Goal: Find specific page/section: Find specific page/section

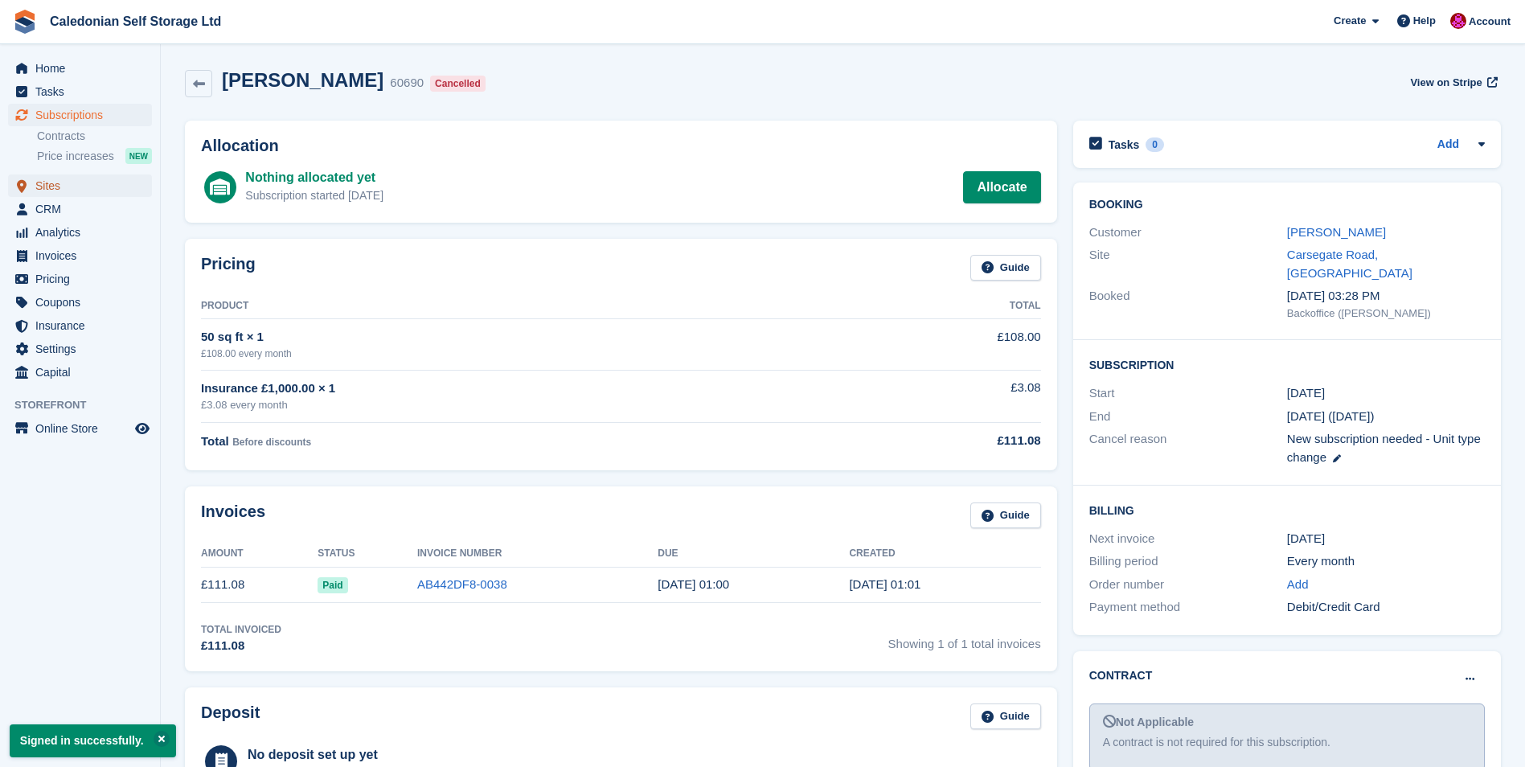
click at [51, 184] on span "Sites" at bounding box center [83, 185] width 96 height 23
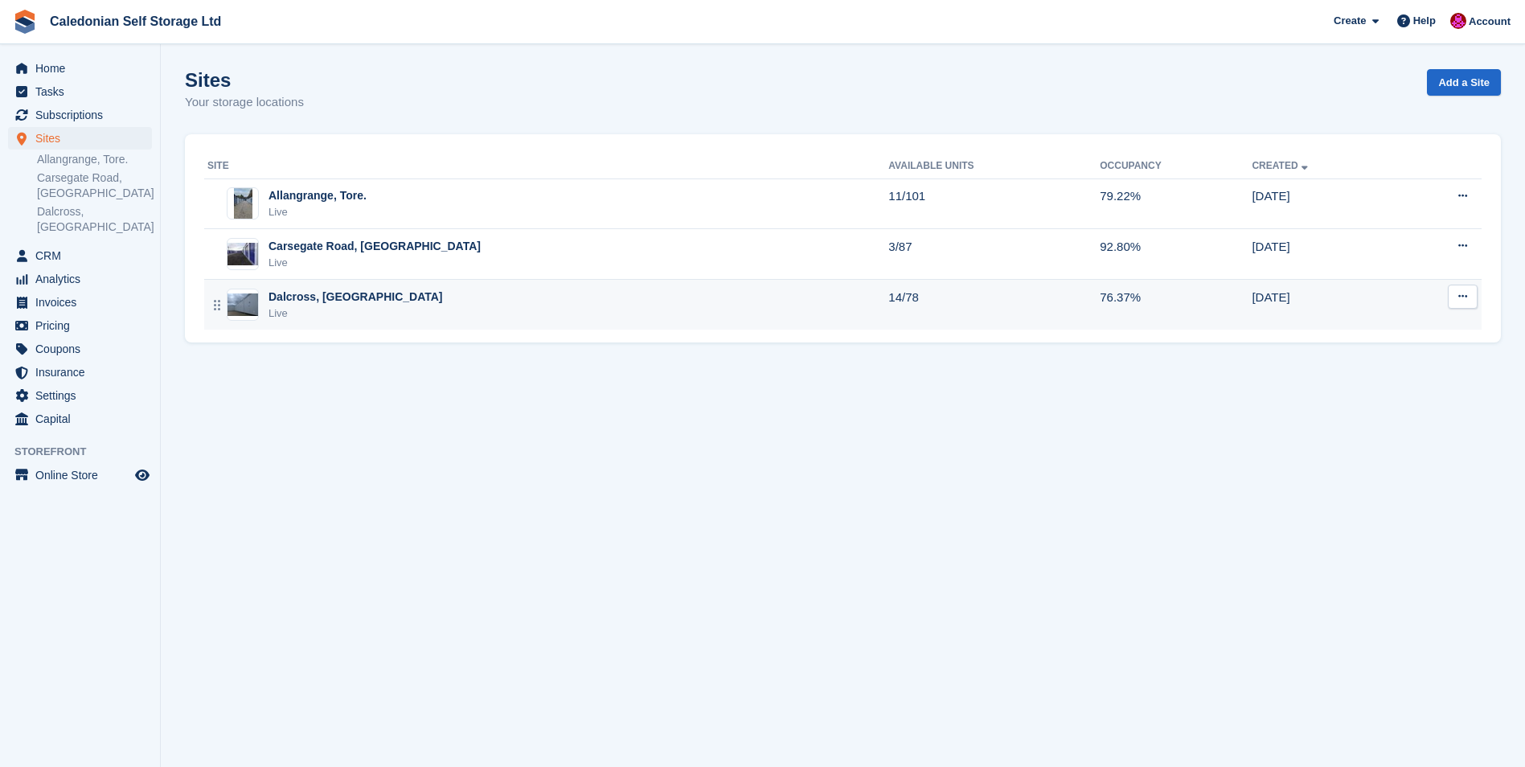
click at [300, 299] on div "Dalcross, [GEOGRAPHIC_DATA]" at bounding box center [356, 297] width 174 height 17
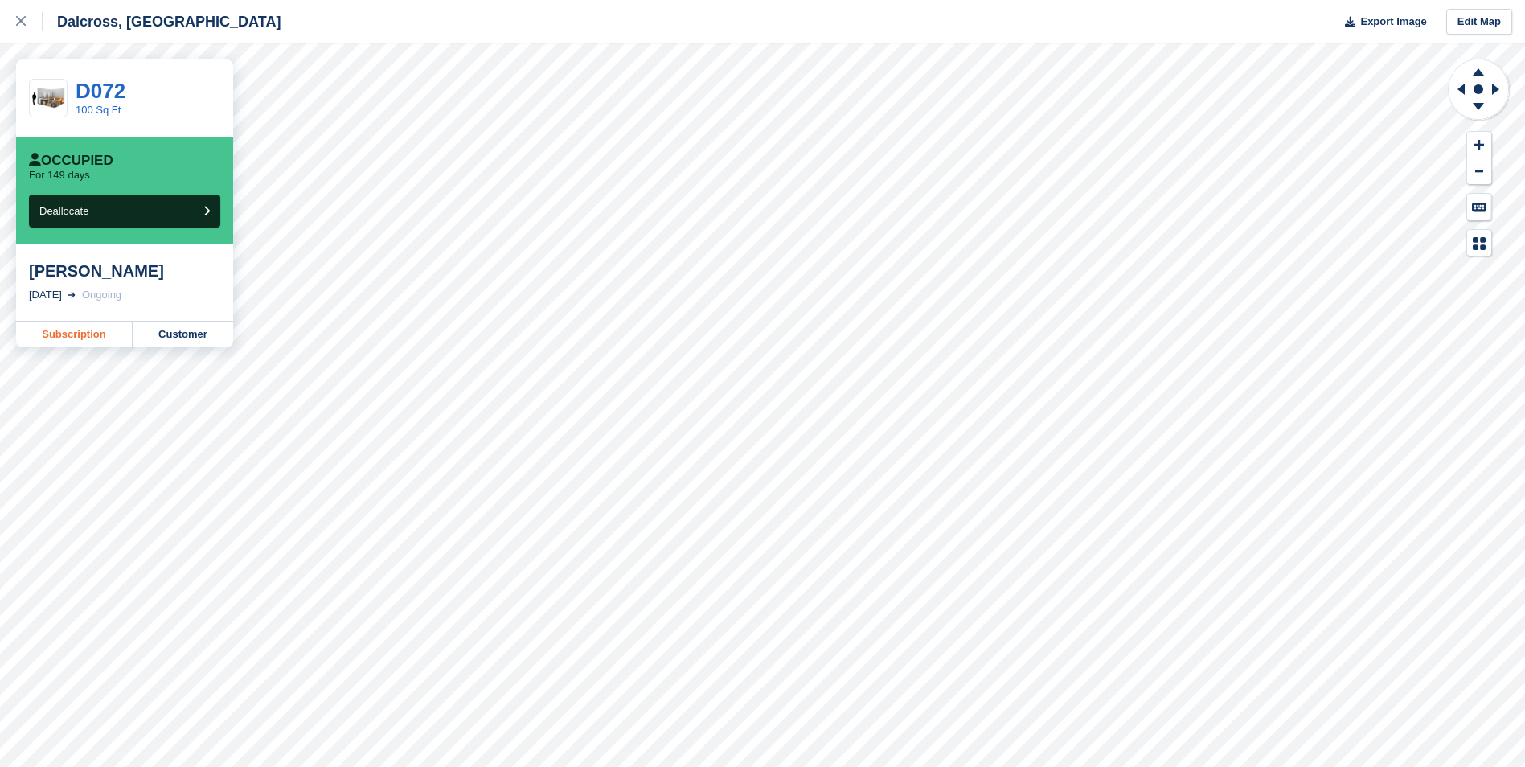
click at [54, 328] on link "Subscription" at bounding box center [74, 335] width 117 height 26
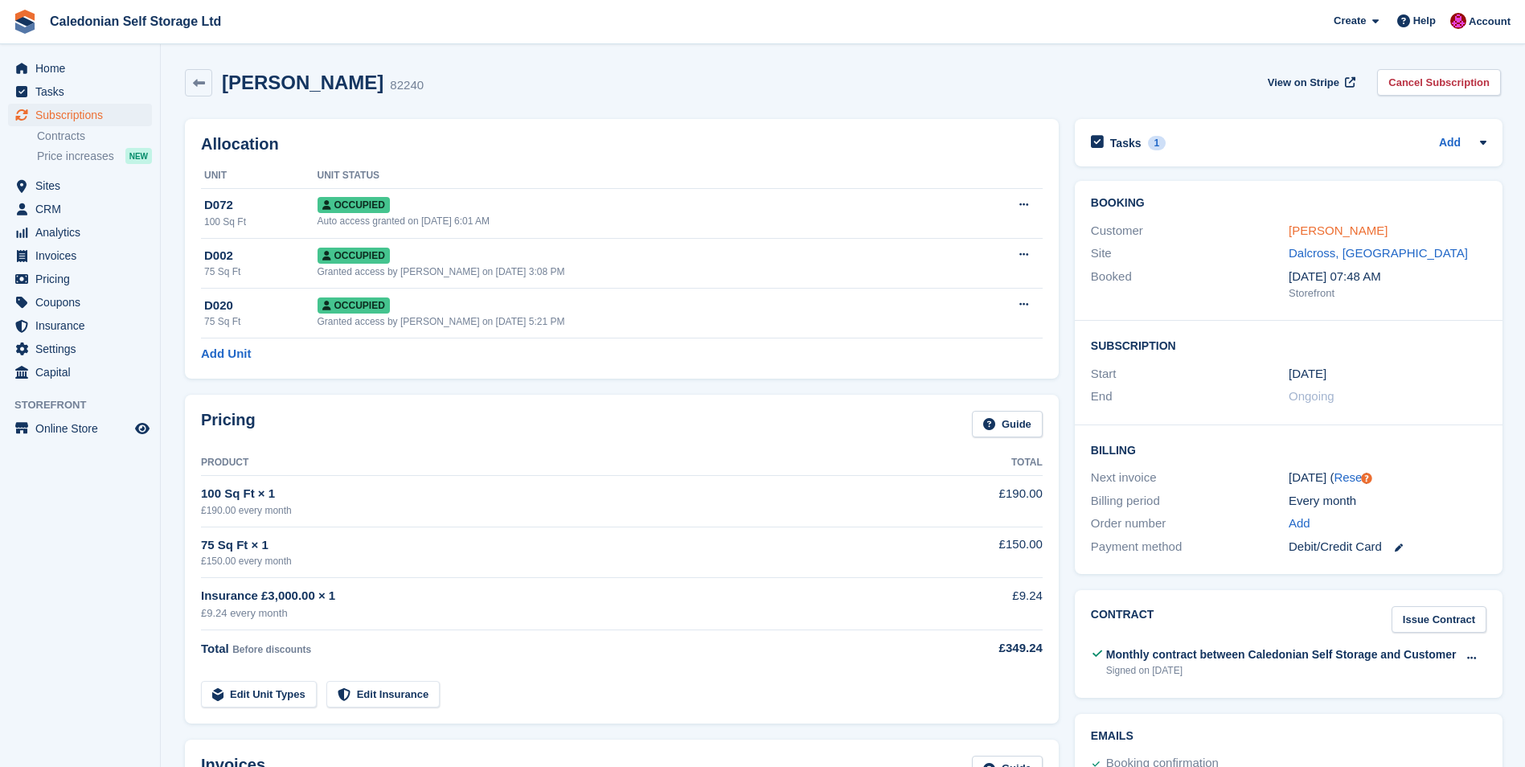
click at [1347, 224] on link "Hamish mclauchlan" at bounding box center [1338, 231] width 99 height 14
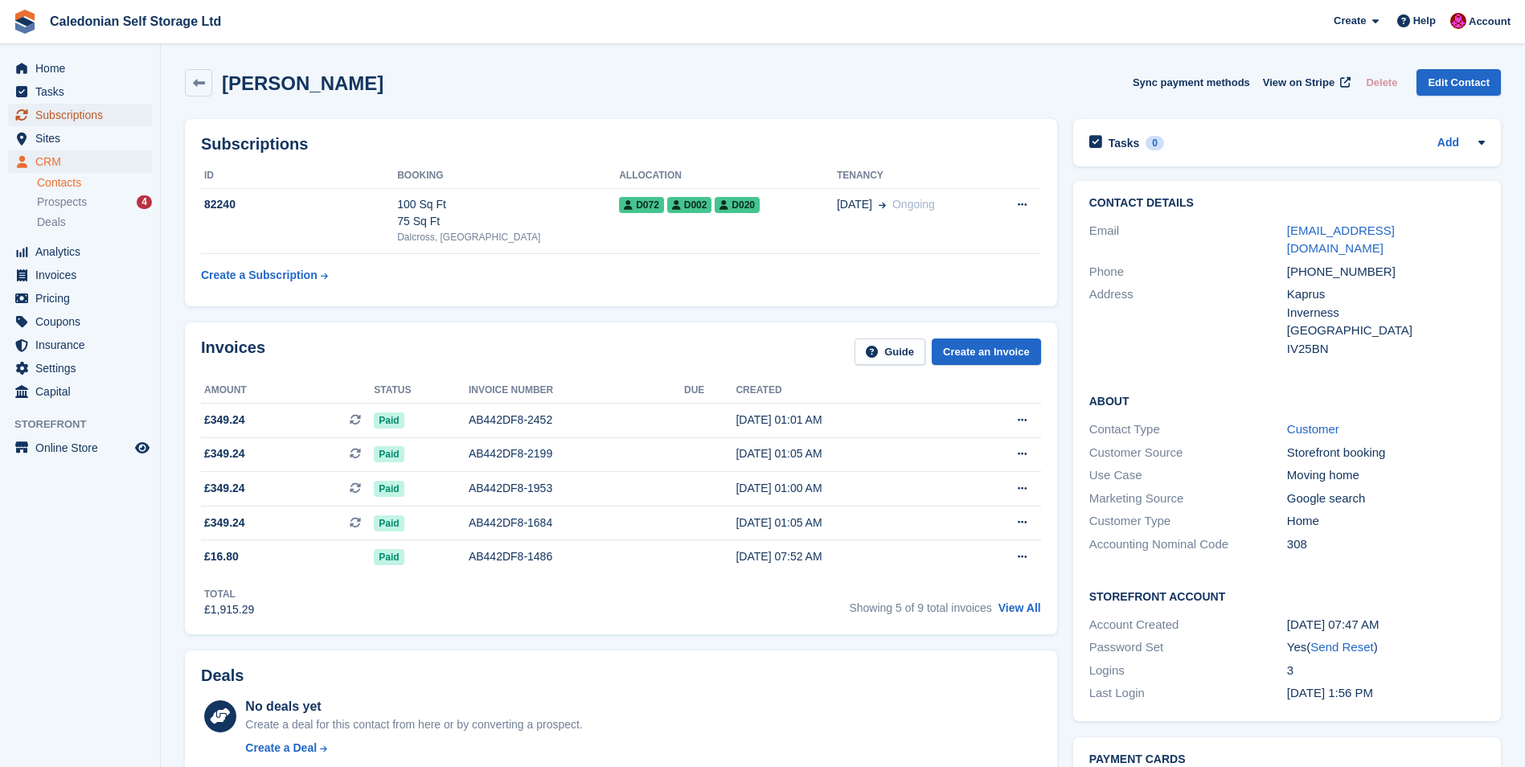
click at [86, 120] on span "Subscriptions" at bounding box center [83, 115] width 96 height 23
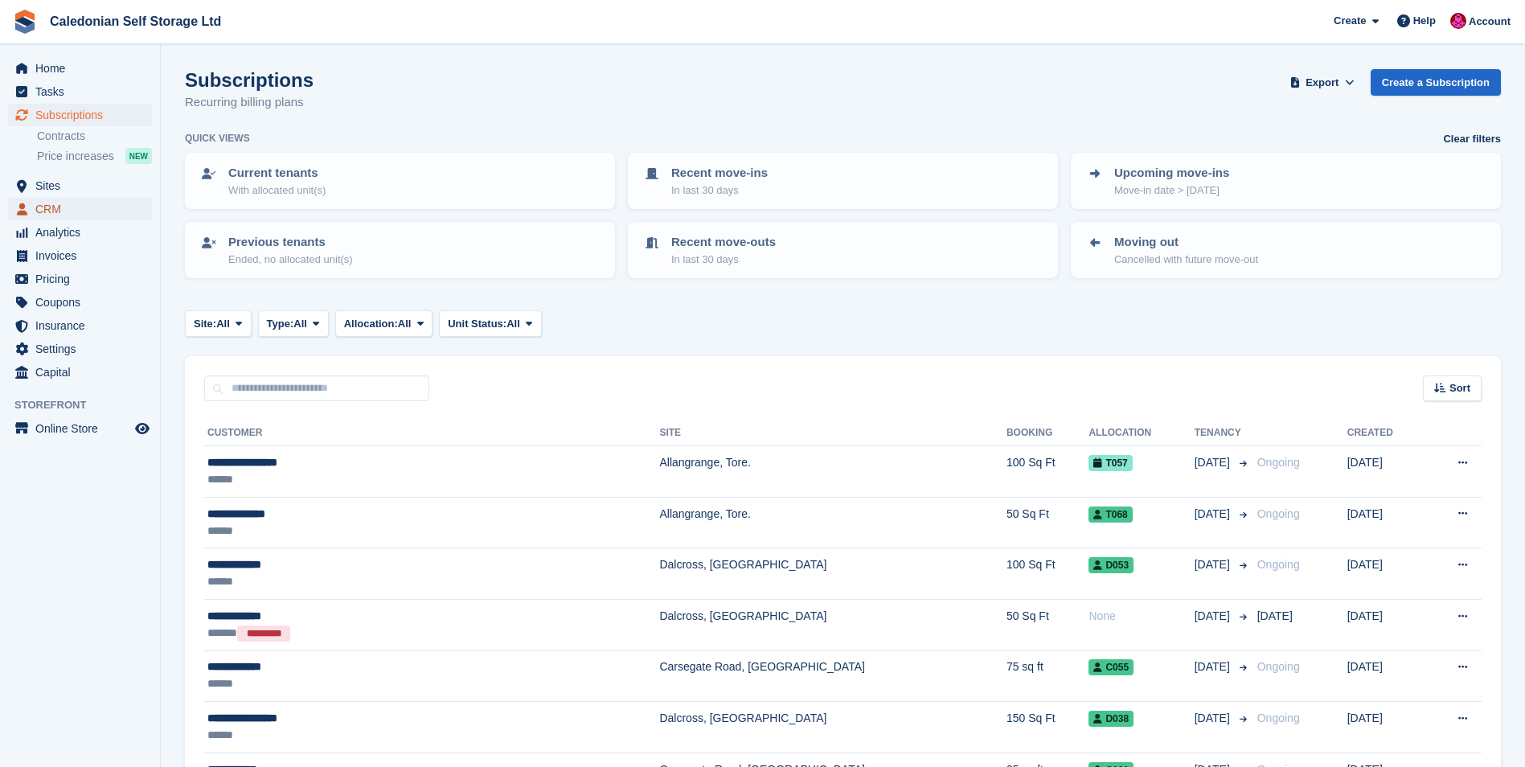
click at [44, 207] on span "CRM" at bounding box center [83, 209] width 96 height 23
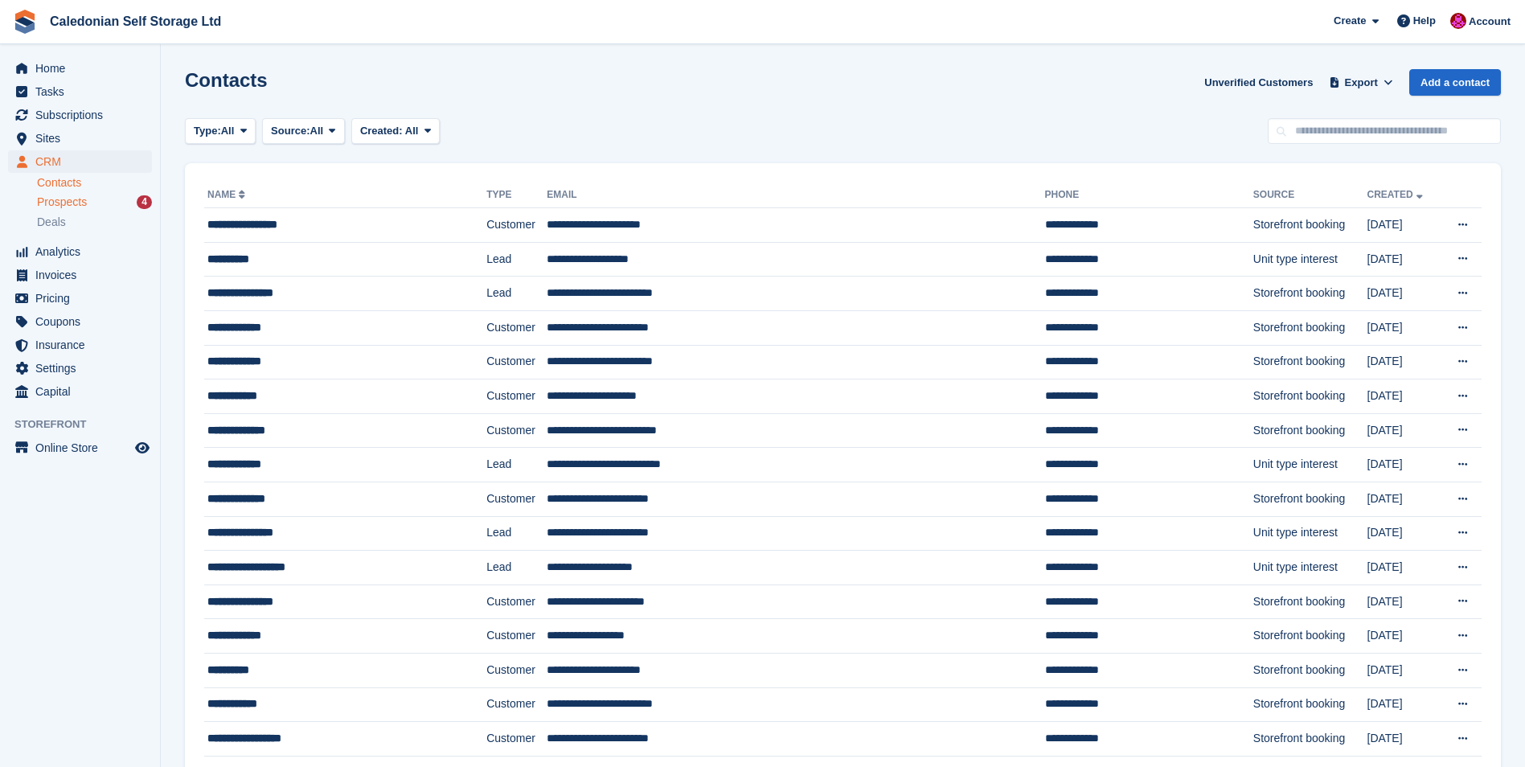
click at [146, 201] on div "4" at bounding box center [144, 202] width 15 height 14
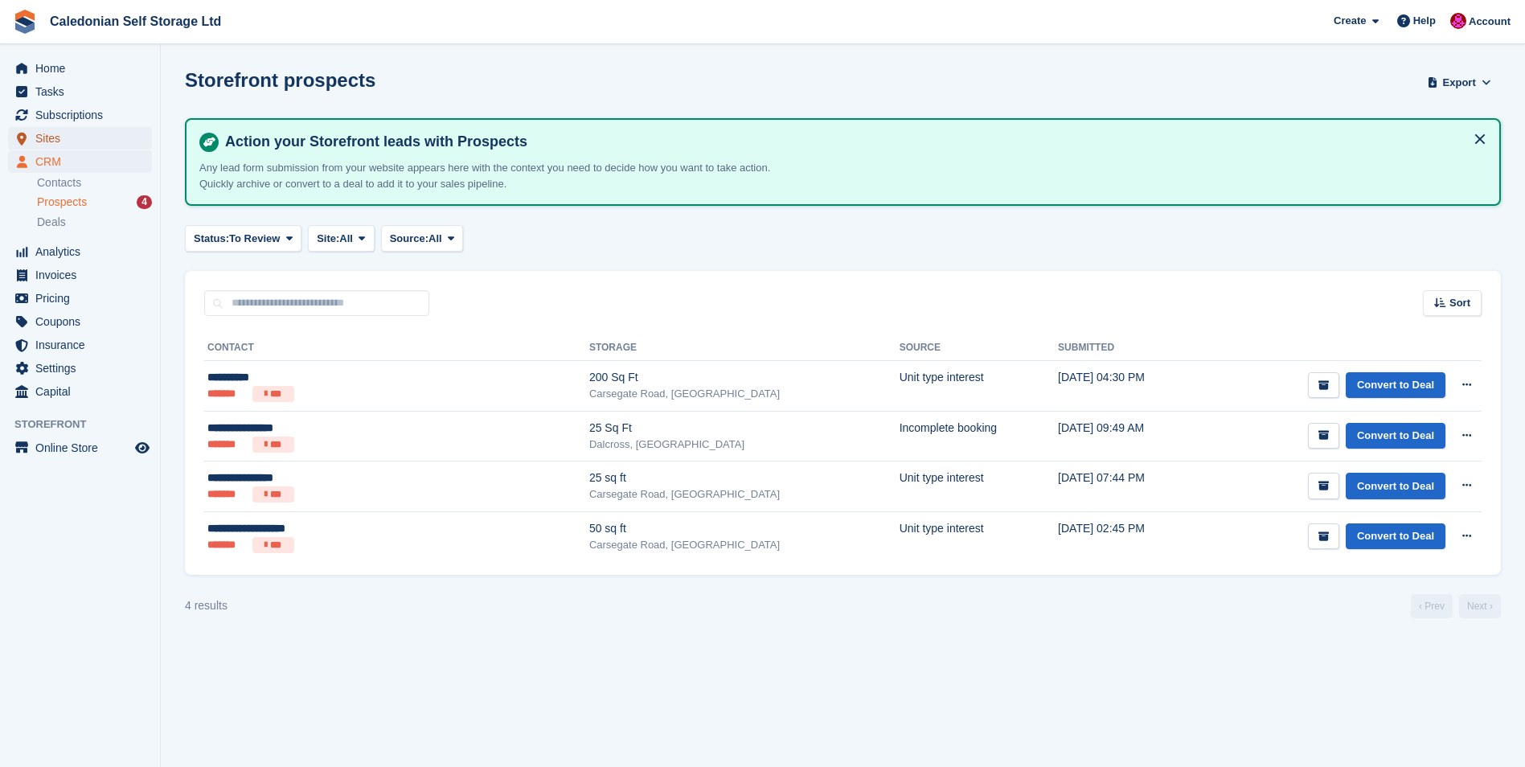
click at [39, 134] on span "Sites" at bounding box center [83, 138] width 96 height 23
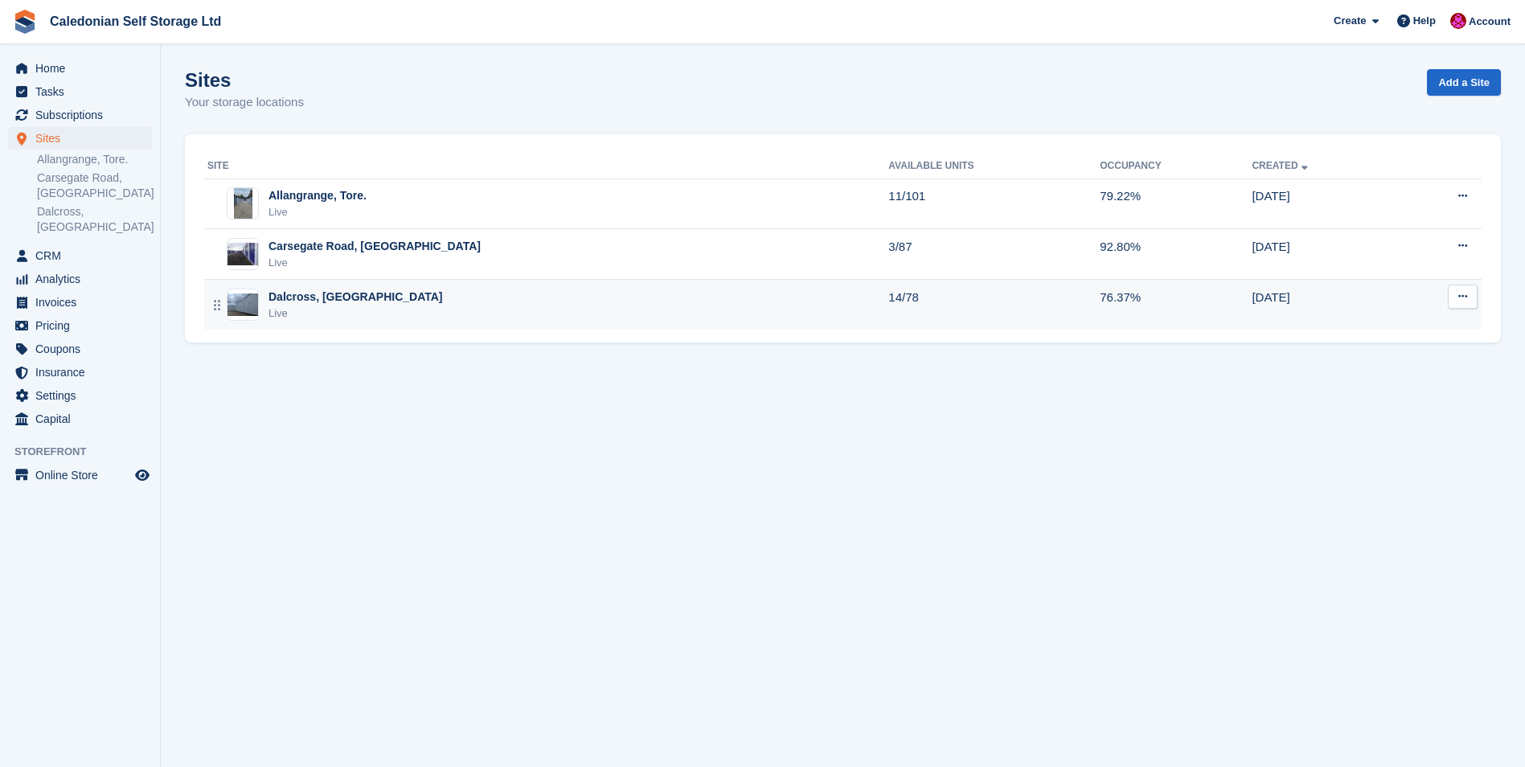
click at [289, 298] on div "Dalcross, [GEOGRAPHIC_DATA]" at bounding box center [356, 297] width 174 height 17
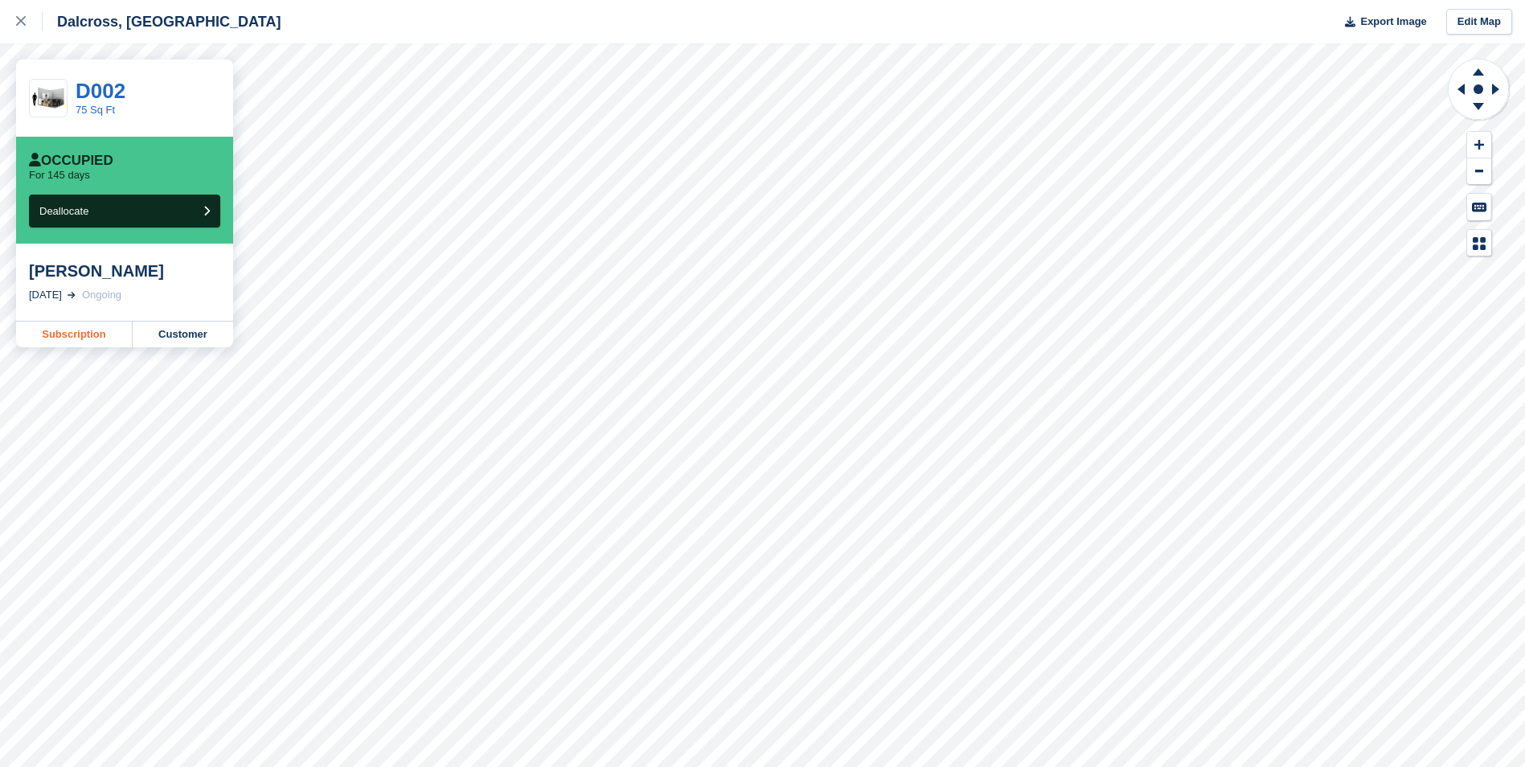
click at [84, 327] on link "Subscription" at bounding box center [74, 335] width 117 height 26
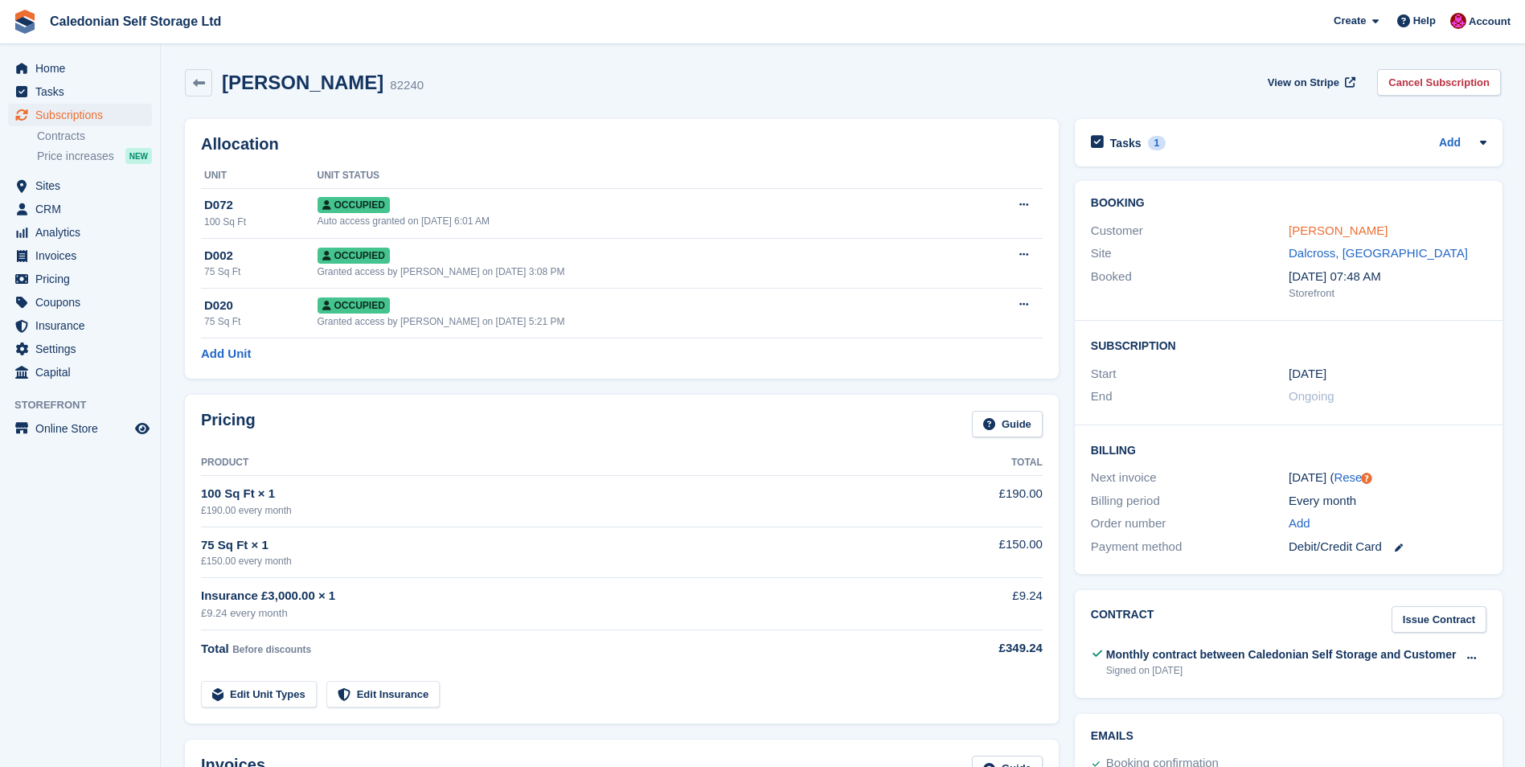
click at [1361, 234] on link "[PERSON_NAME]" at bounding box center [1338, 231] width 99 height 14
